Goal: Information Seeking & Learning: Learn about a topic

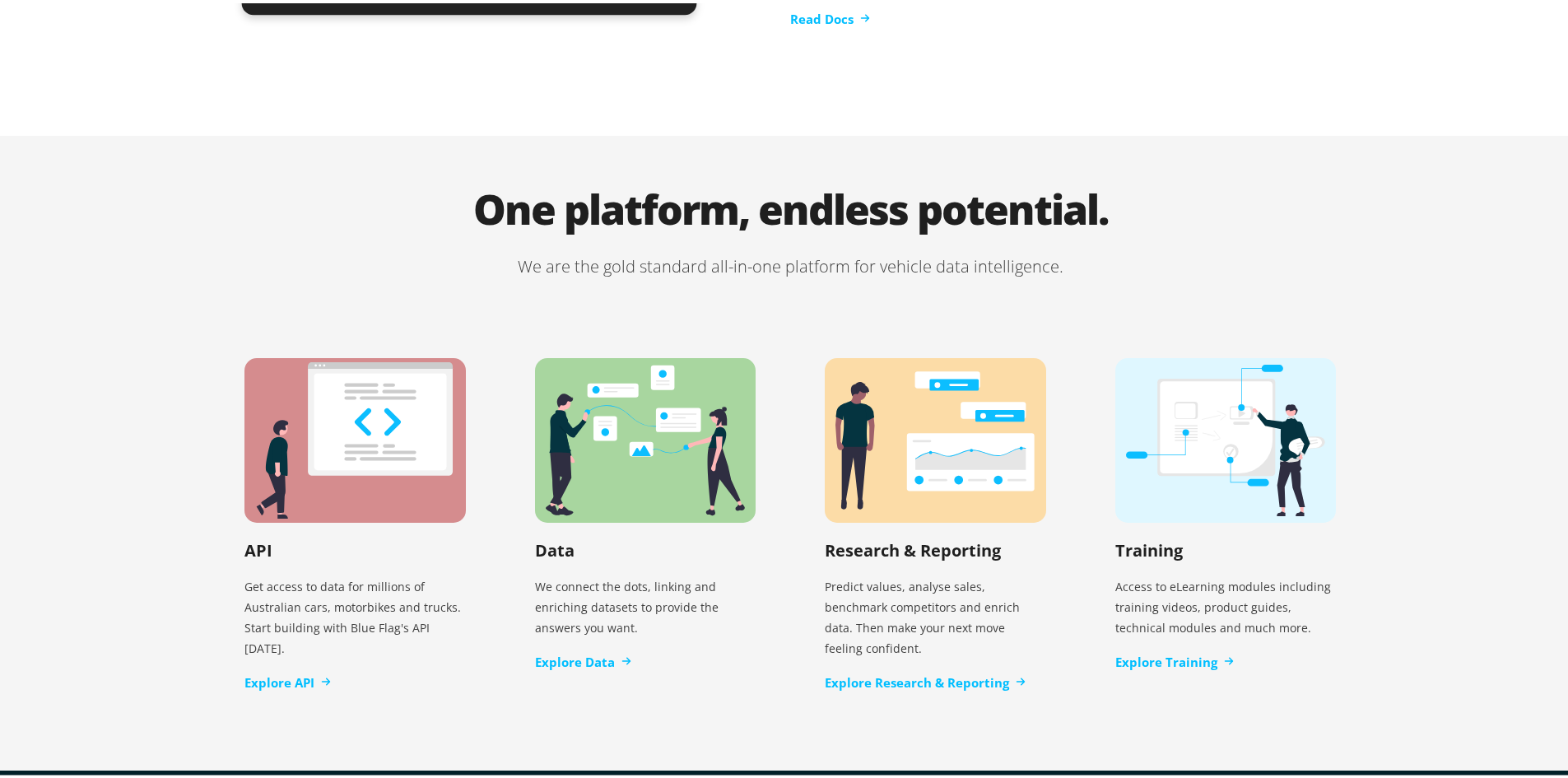
scroll to position [3093, 0]
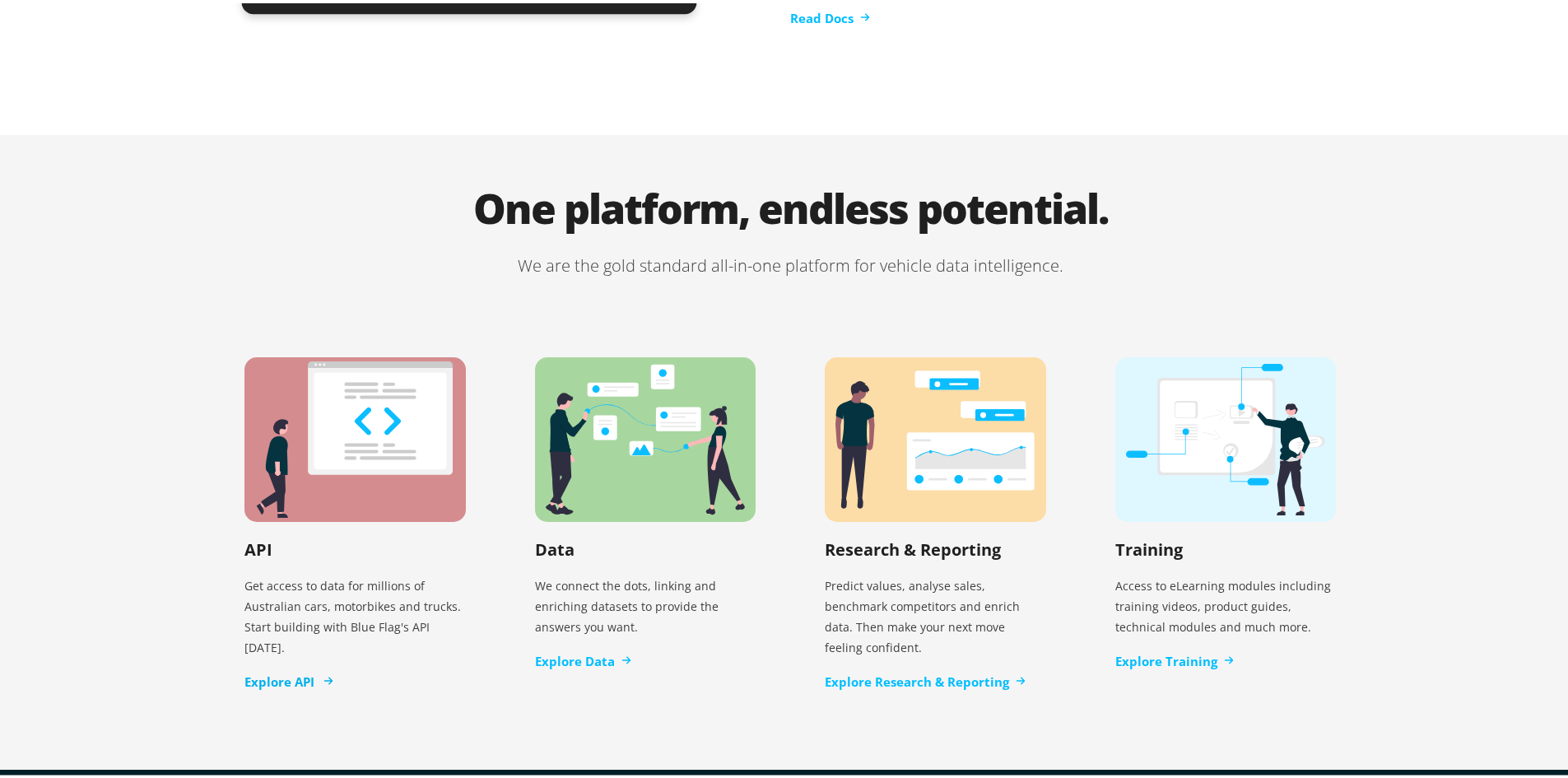
click at [294, 669] on link "Explore API" at bounding box center [288, 678] width 87 height 19
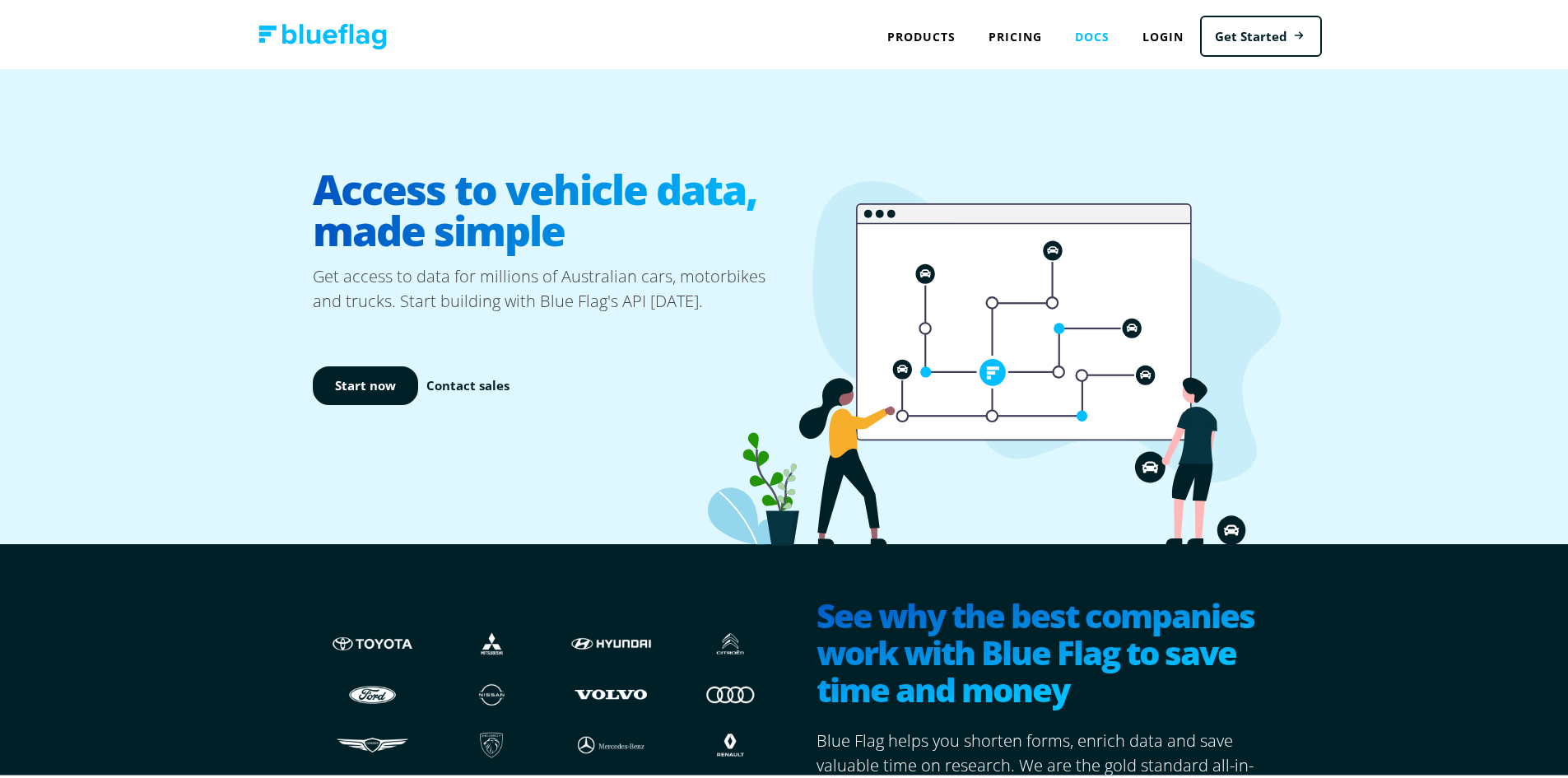
click at [1097, 30] on link "Docs" at bounding box center [1092, 34] width 67 height 34
